Goal: Information Seeking & Learning: Compare options

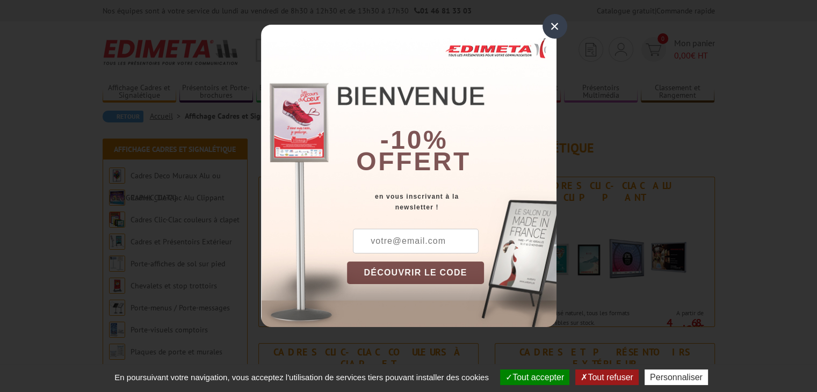
drag, startPoint x: 556, startPoint y: 27, endPoint x: 553, endPoint y: 33, distance: 6.3
click at [556, 27] on div "×" at bounding box center [554, 26] width 25 height 25
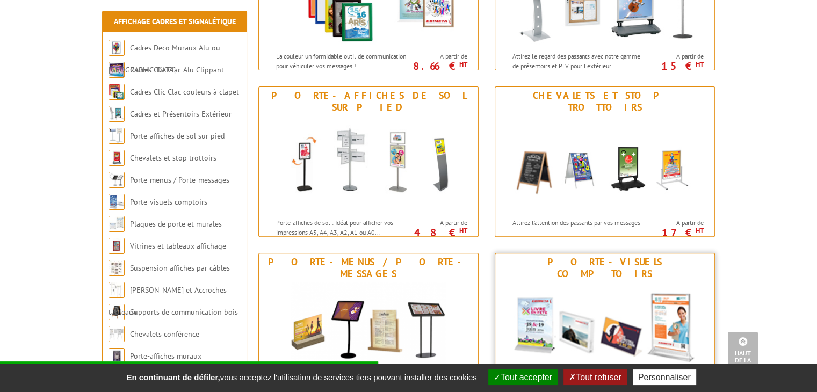
scroll to position [429, 0]
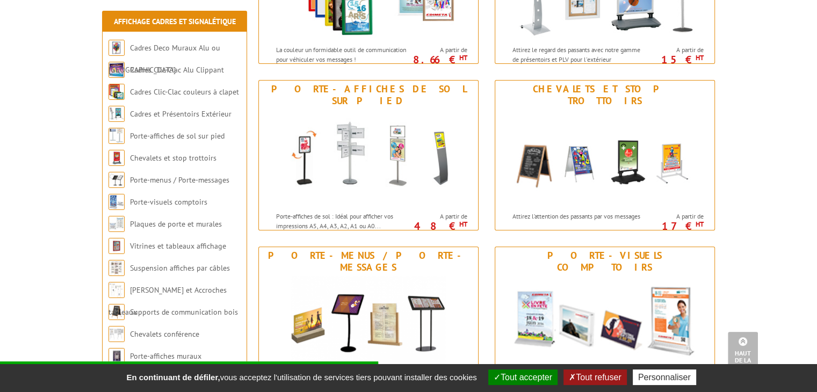
click at [537, 380] on button "Tout accepter" at bounding box center [522, 377] width 69 height 16
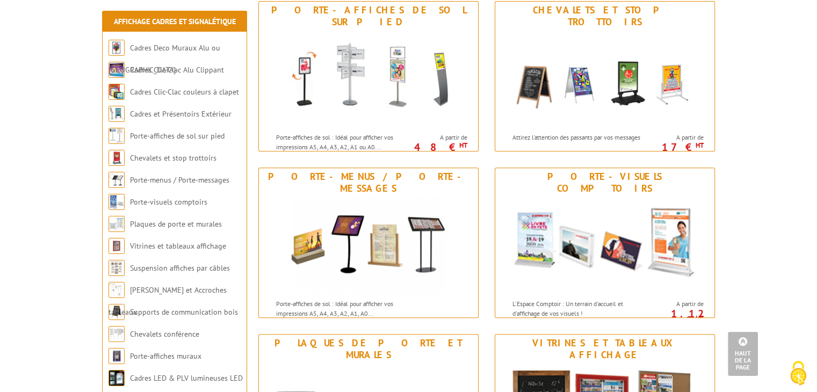
scroll to position [483, 0]
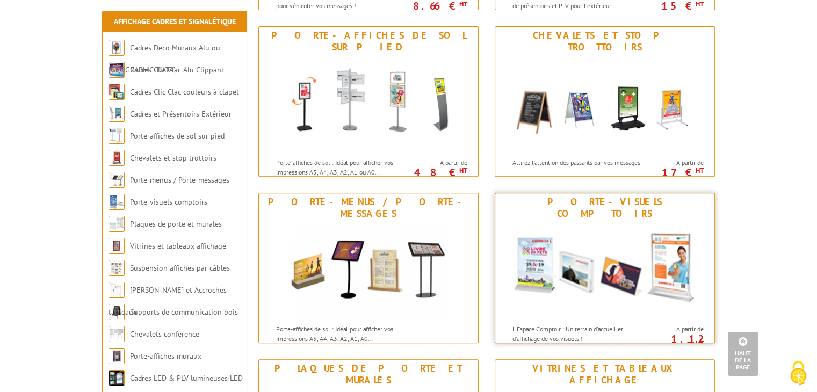
click at [595, 258] on img at bounding box center [604, 270] width 199 height 97
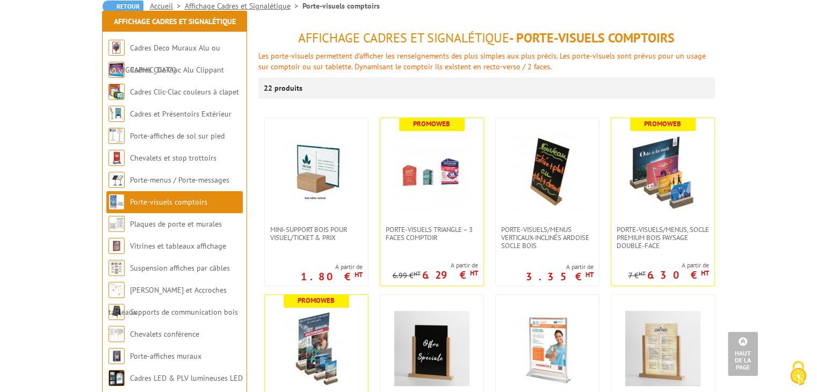
scroll to position [107, 0]
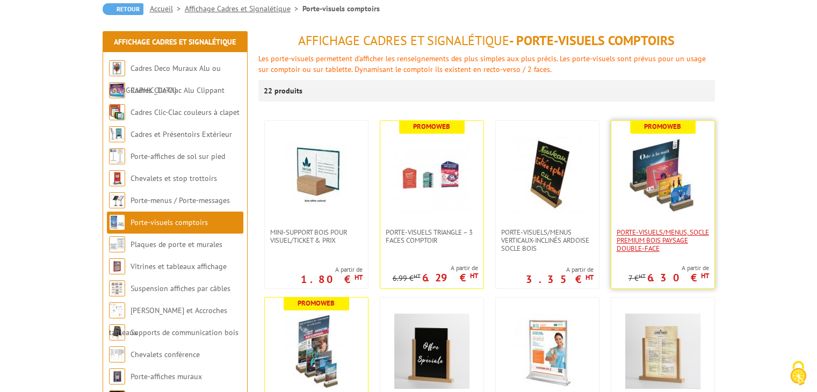
click at [664, 246] on span "PORTE-VISUELS/MENUS, SOCLE PREMIUM BOIS PAYSAGE DOUBLE-FACE" at bounding box center [662, 240] width 92 height 24
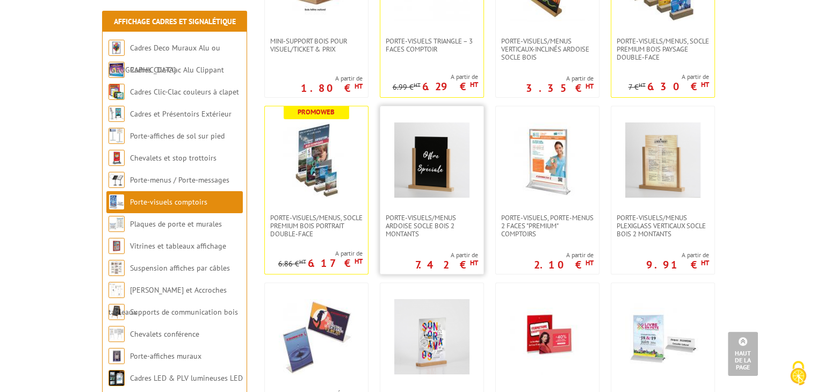
scroll to position [322, 0]
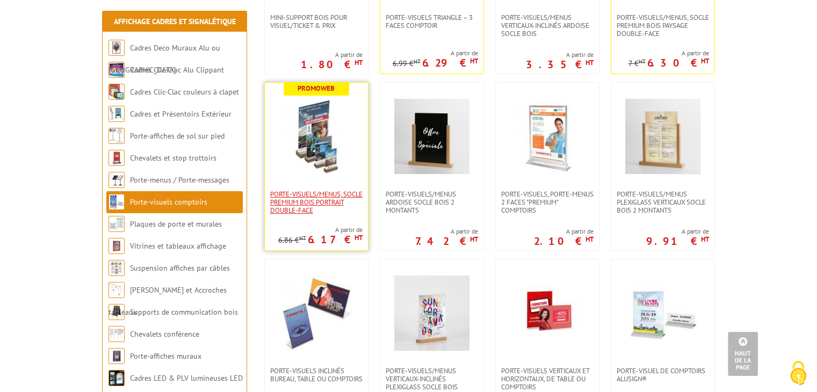
click at [318, 205] on span "PORTE-VISUELS/MENUS, SOCLE PREMIUM BOIS PORTRAIT DOUBLE-FACE" at bounding box center [316, 202] width 92 height 24
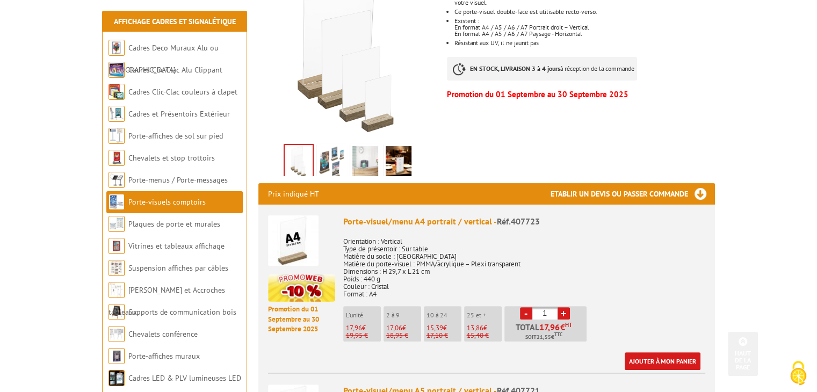
scroll to position [268, 0]
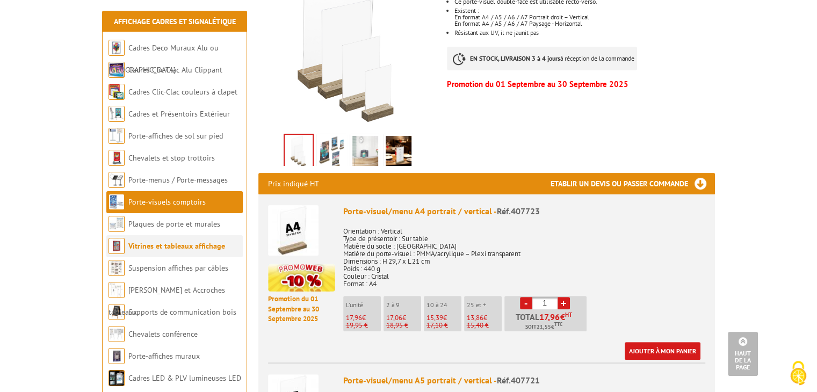
click at [174, 247] on link "Vitrines et tableaux affichage" at bounding box center [176, 246] width 97 height 10
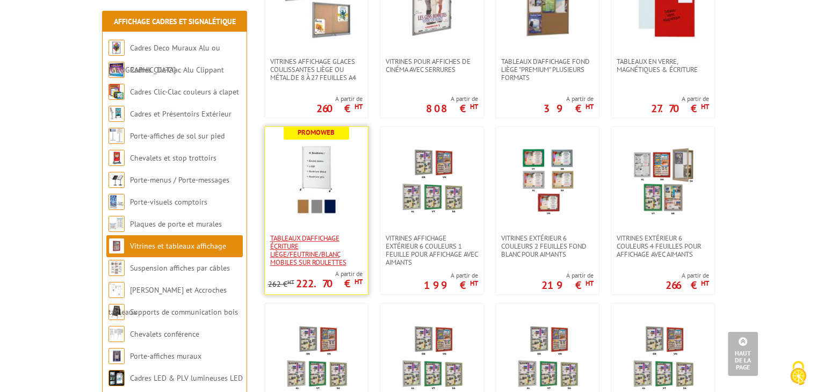
scroll to position [805, 0]
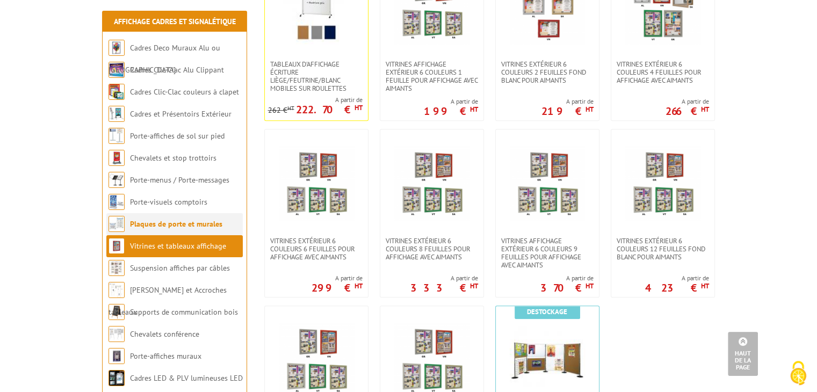
click at [159, 225] on link "Plaques de porte et murales" at bounding box center [176, 224] width 92 height 10
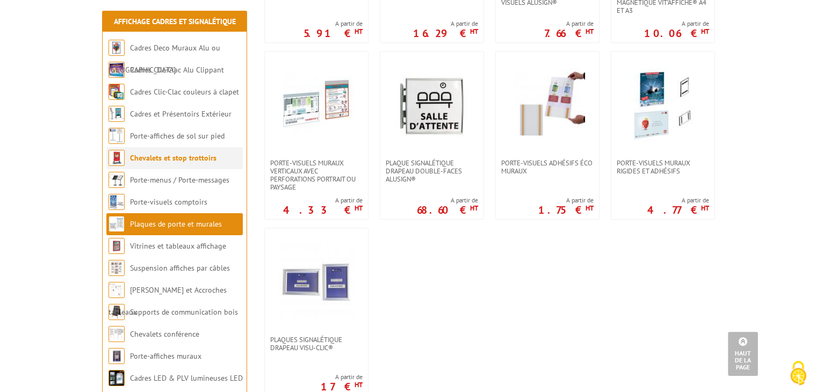
scroll to position [537, 0]
